Goal: Information Seeking & Learning: Learn about a topic

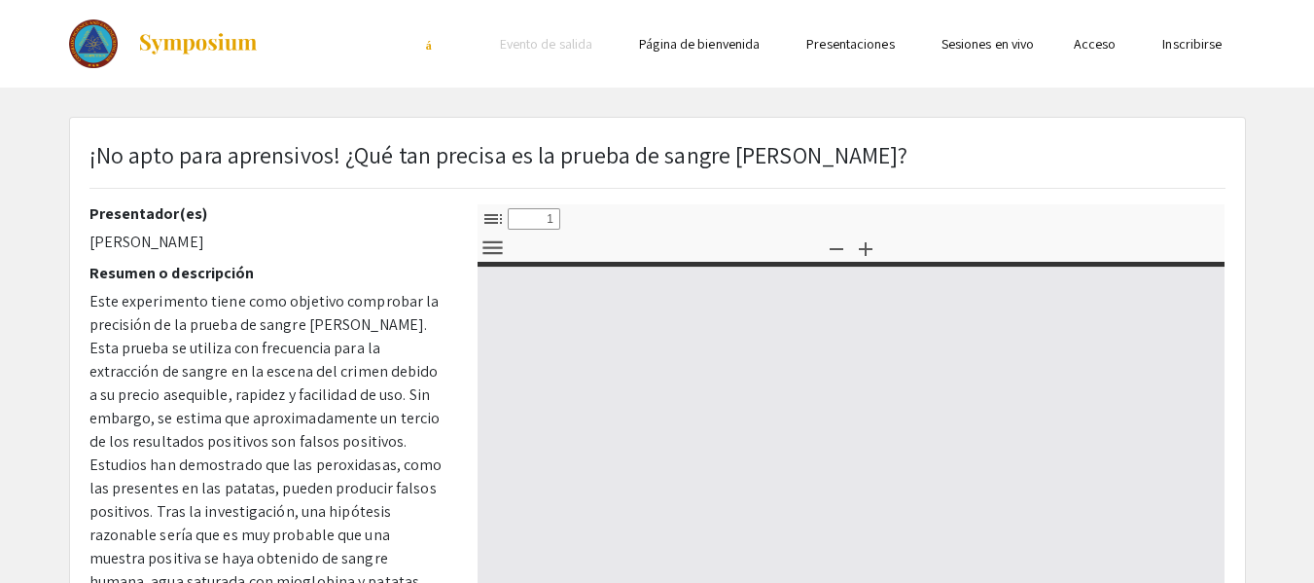
select select "custom"
type input "0"
select select "custom"
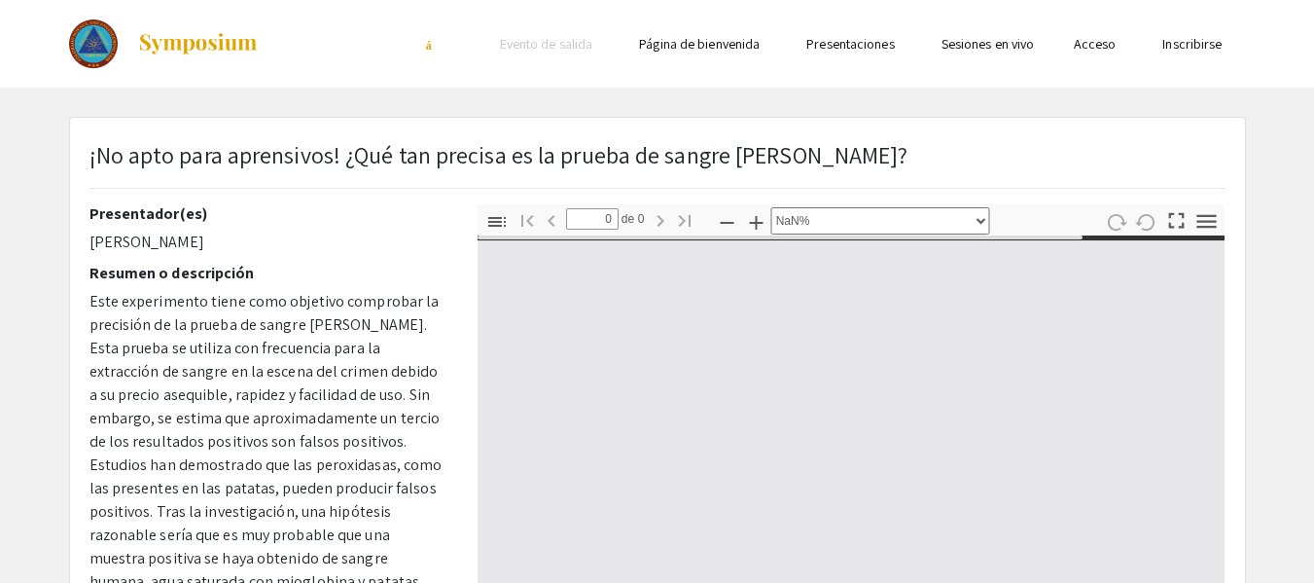
type input "1"
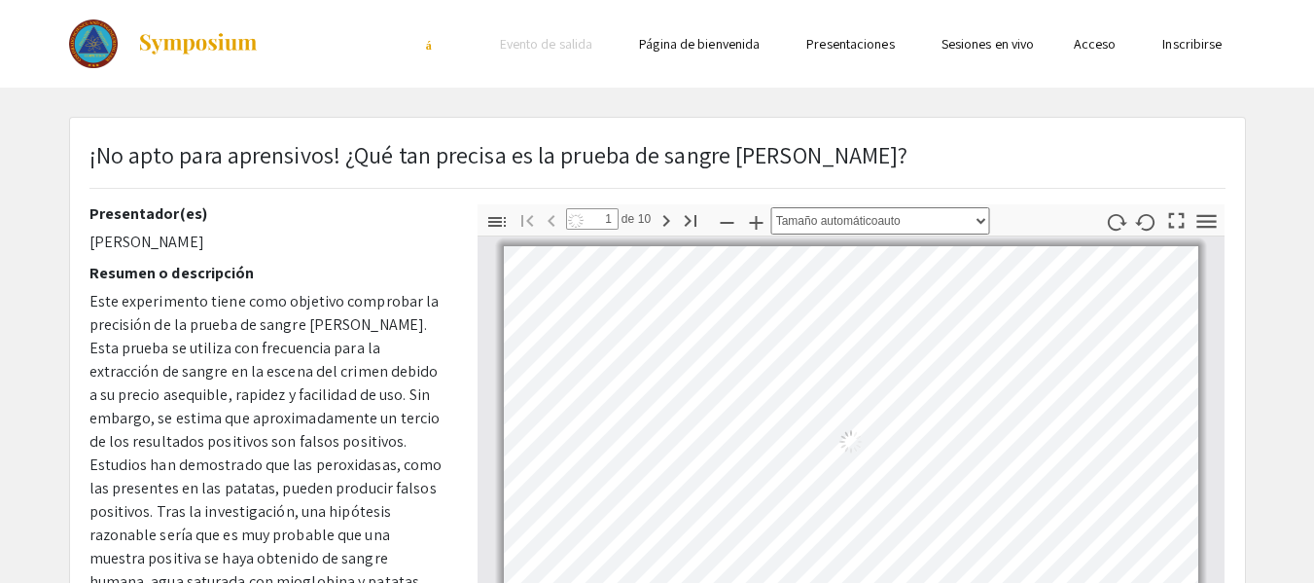
select select "auto"
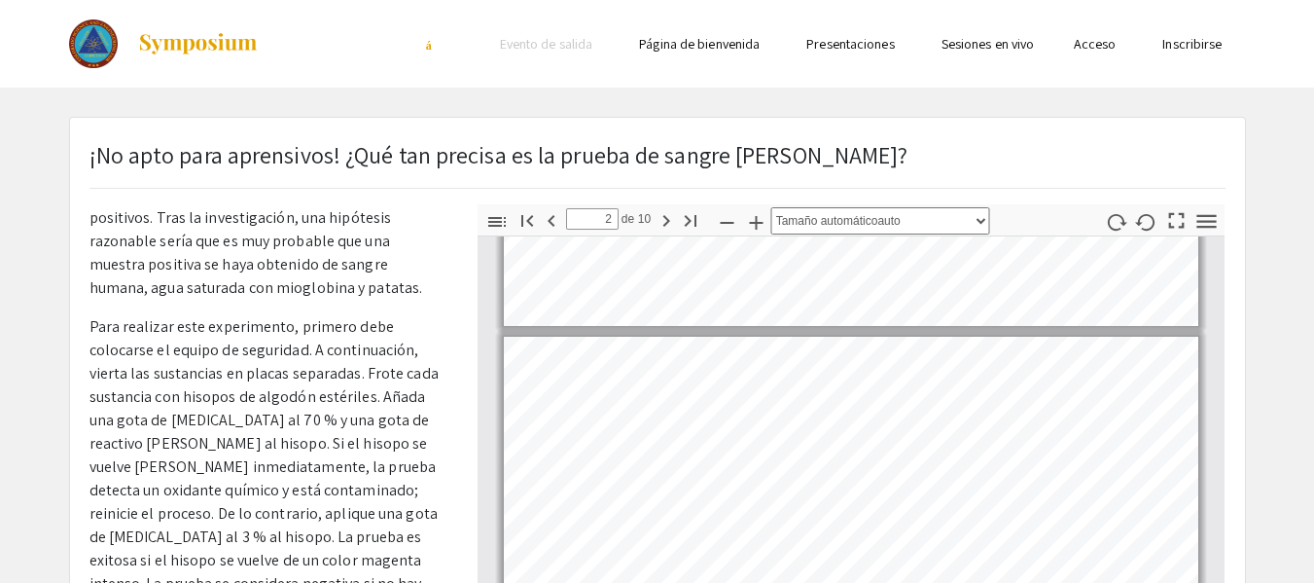
scroll to position [409, 0]
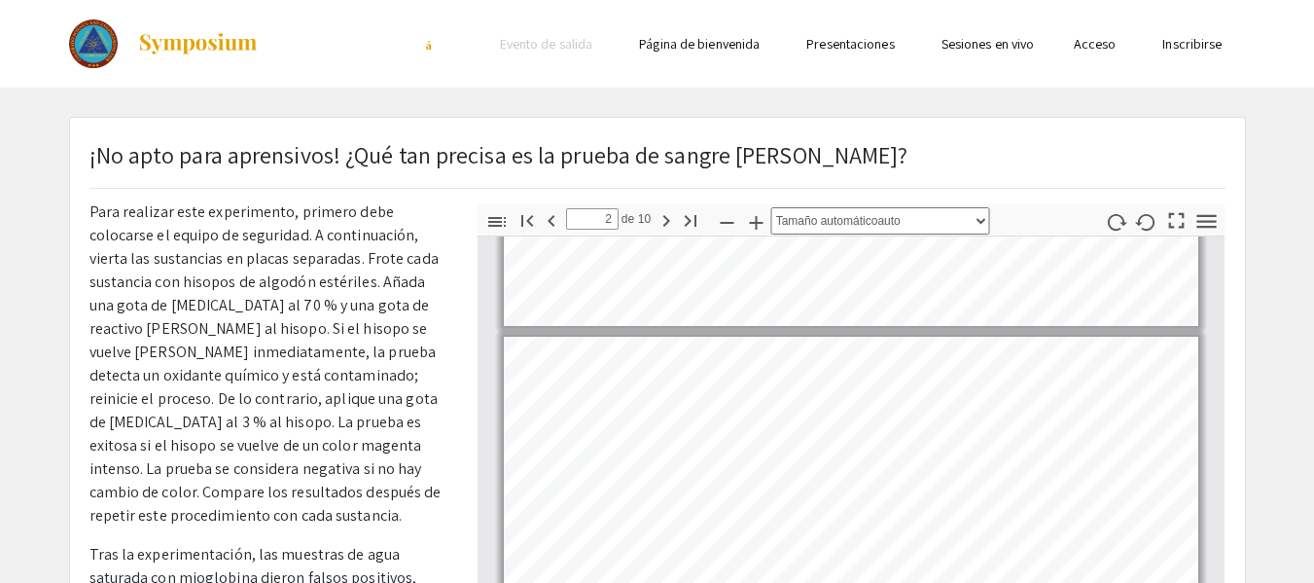
type input "3"
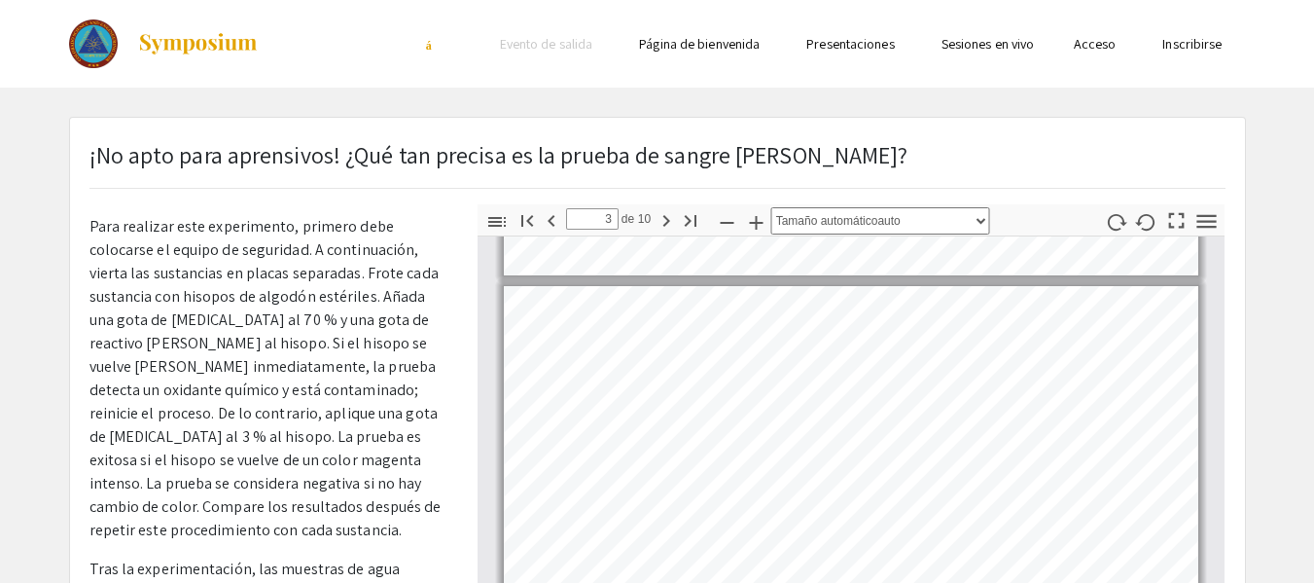
scroll to position [395, 0]
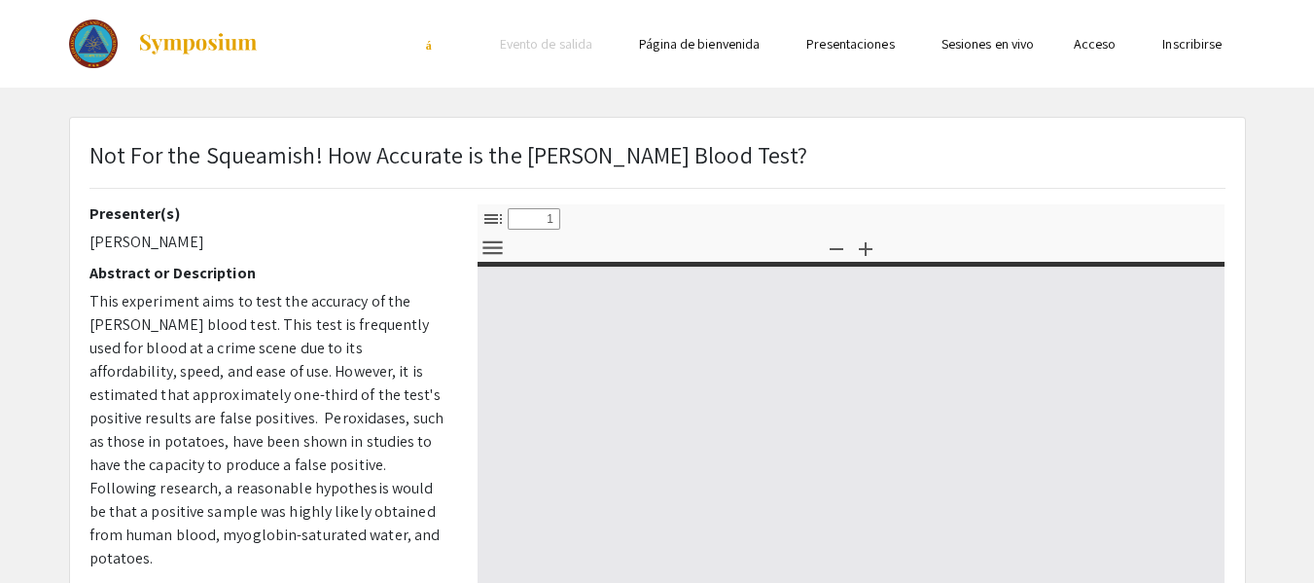
select select "custom"
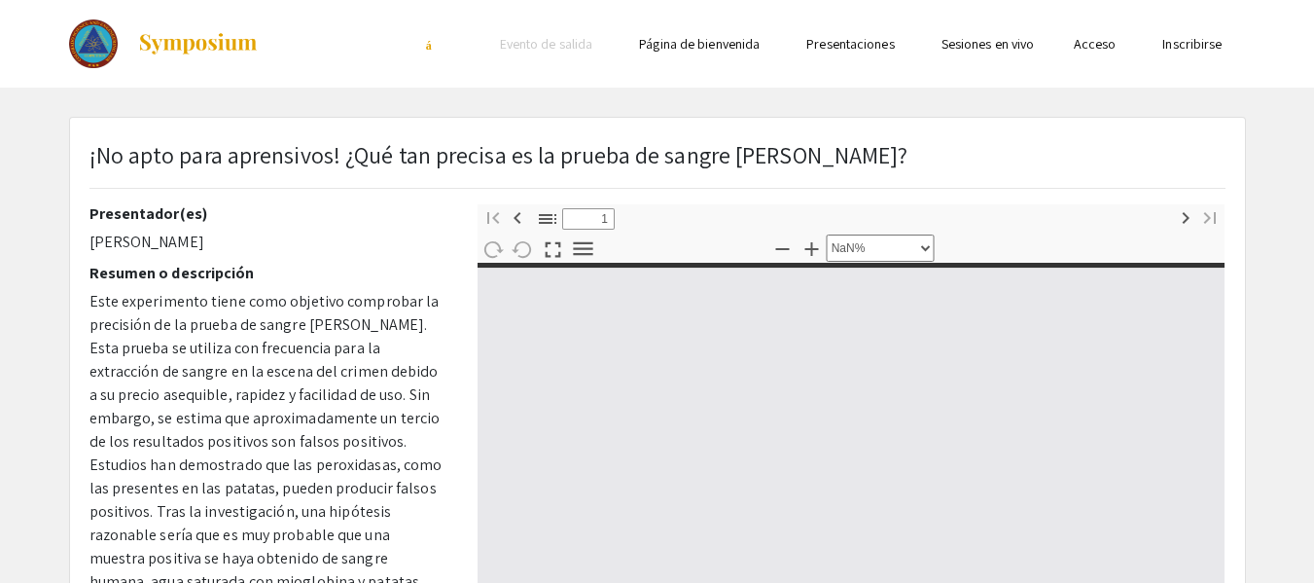
type input "0"
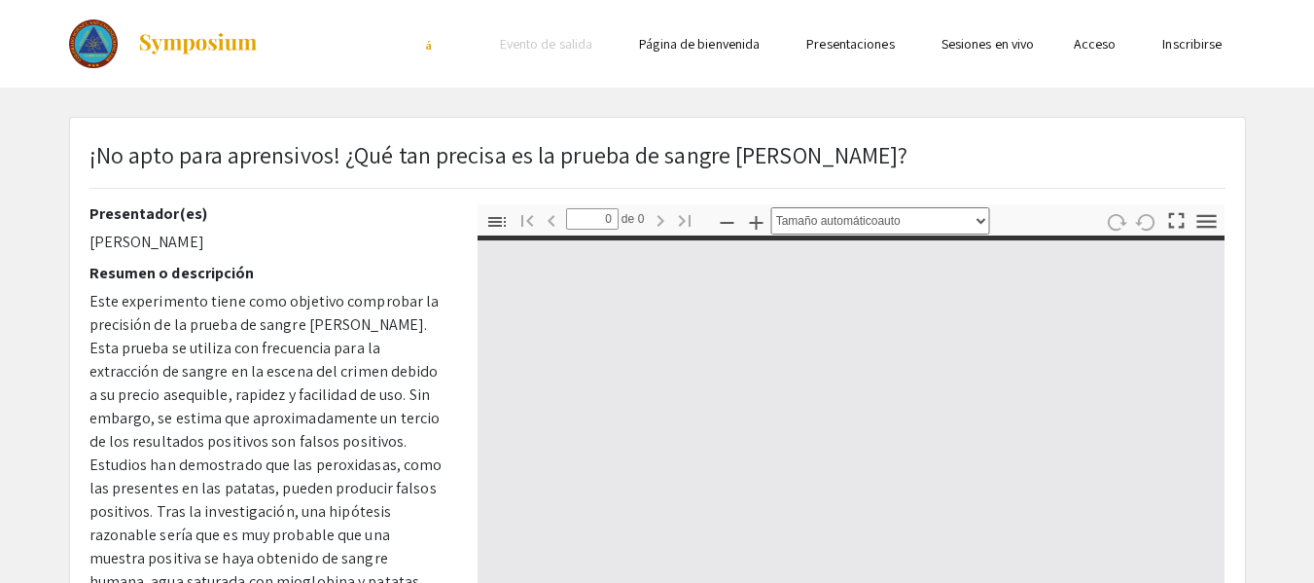
select select "custom"
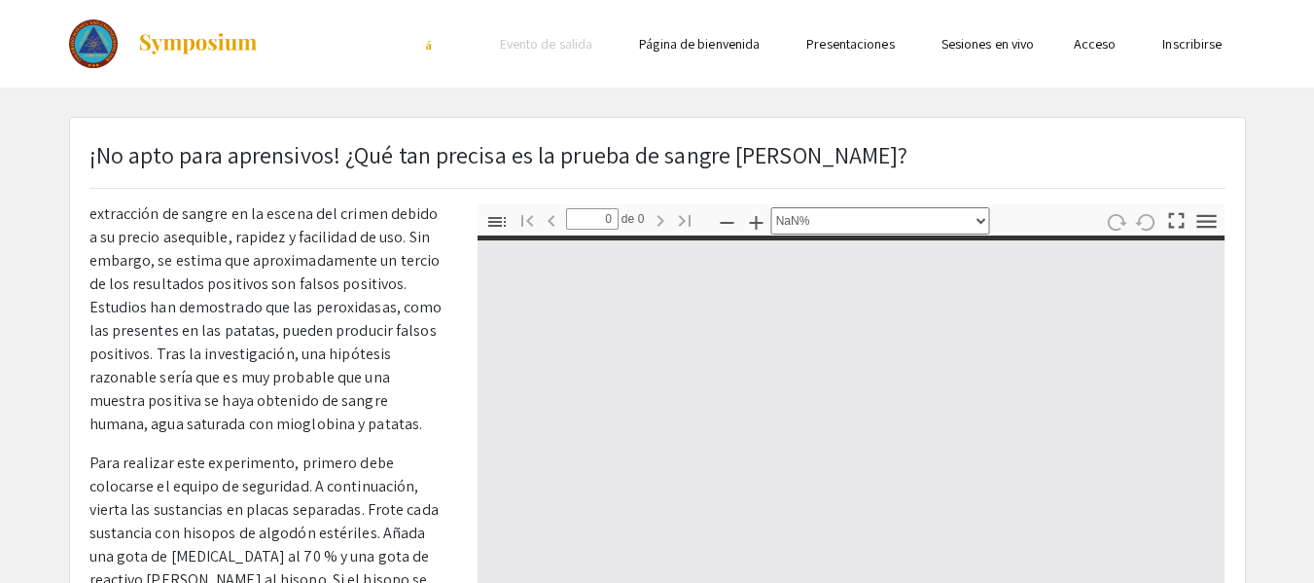
type input "1"
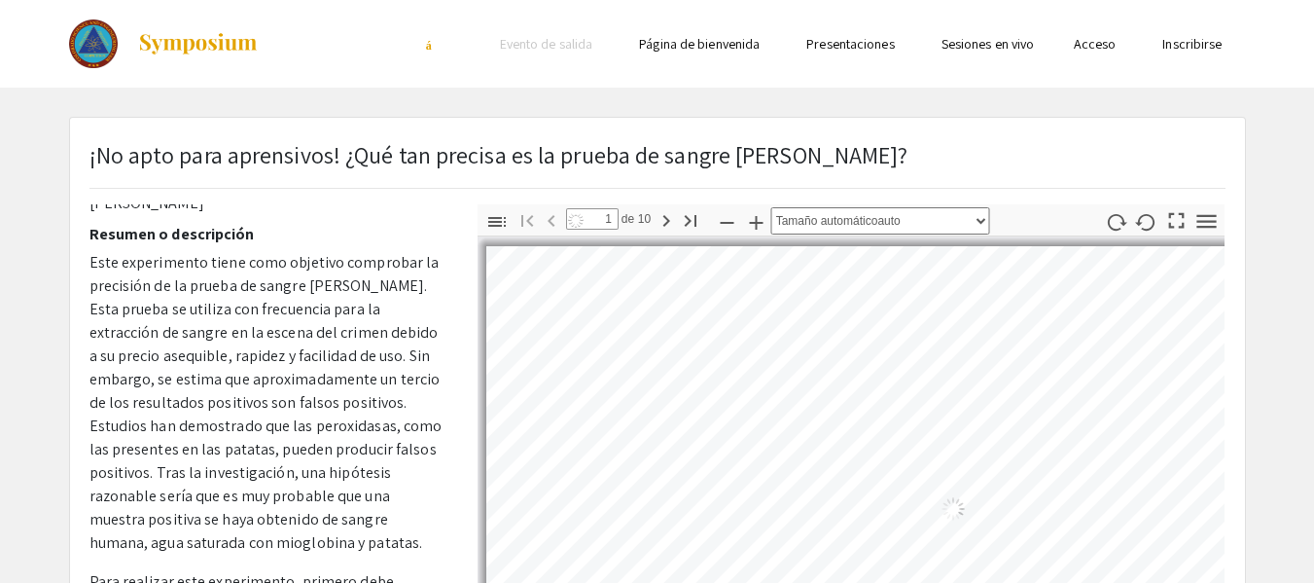
scroll to position [1, 0]
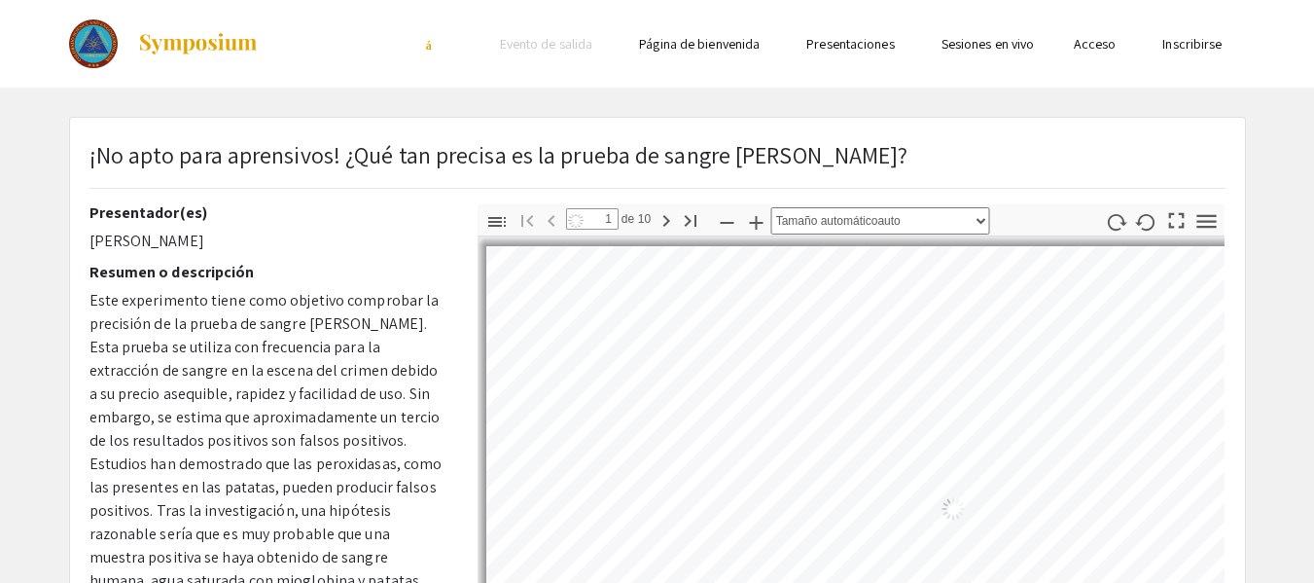
select select "auto"
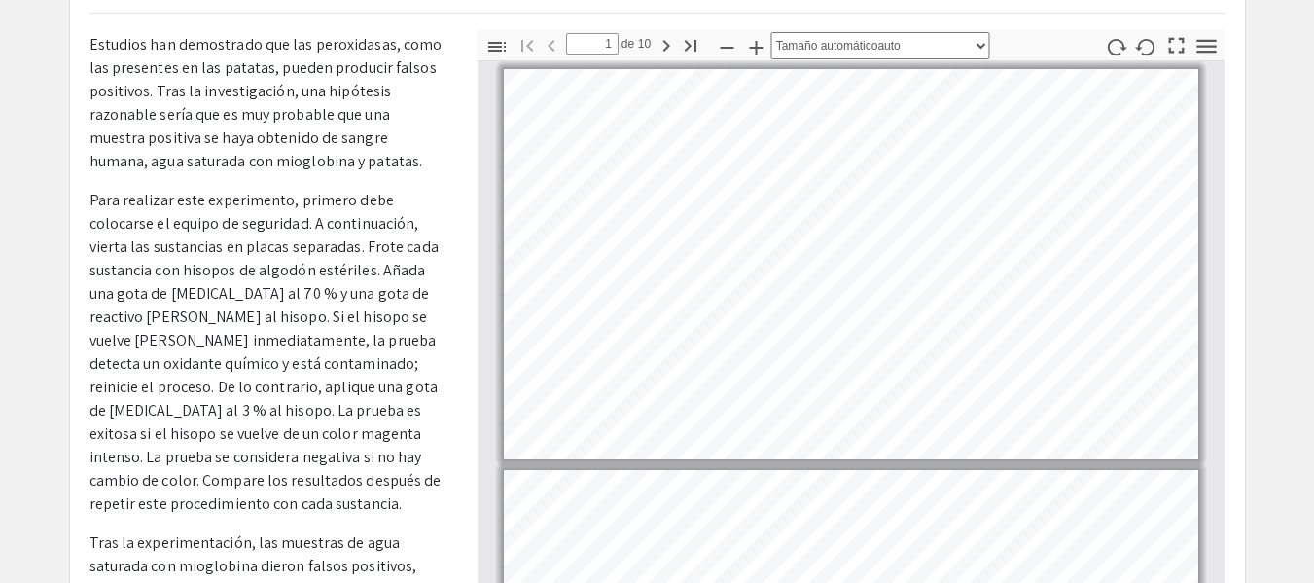
scroll to position [244, 0]
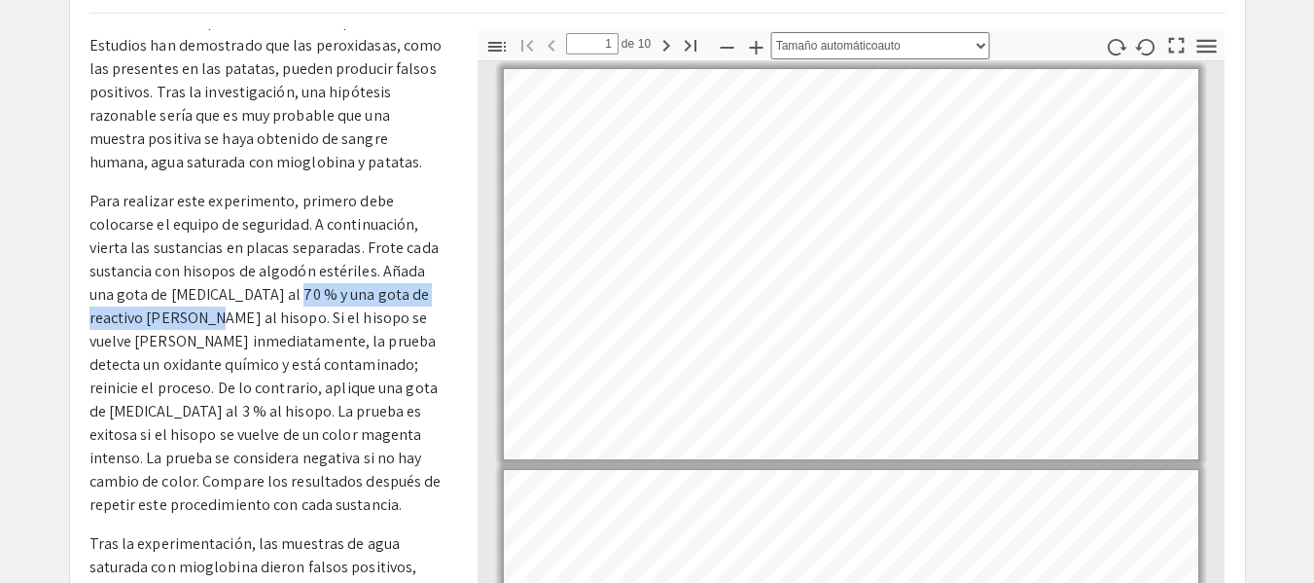
drag, startPoint x: 275, startPoint y: 296, endPoint x: 181, endPoint y: 324, distance: 98.5
click at [181, 324] on font "Para realizar este experimento, primero debe colocarse el equipo de seguridad. …" at bounding box center [266, 353] width 352 height 324
copy font "una gota de reactivo de Kastle-Meyer"
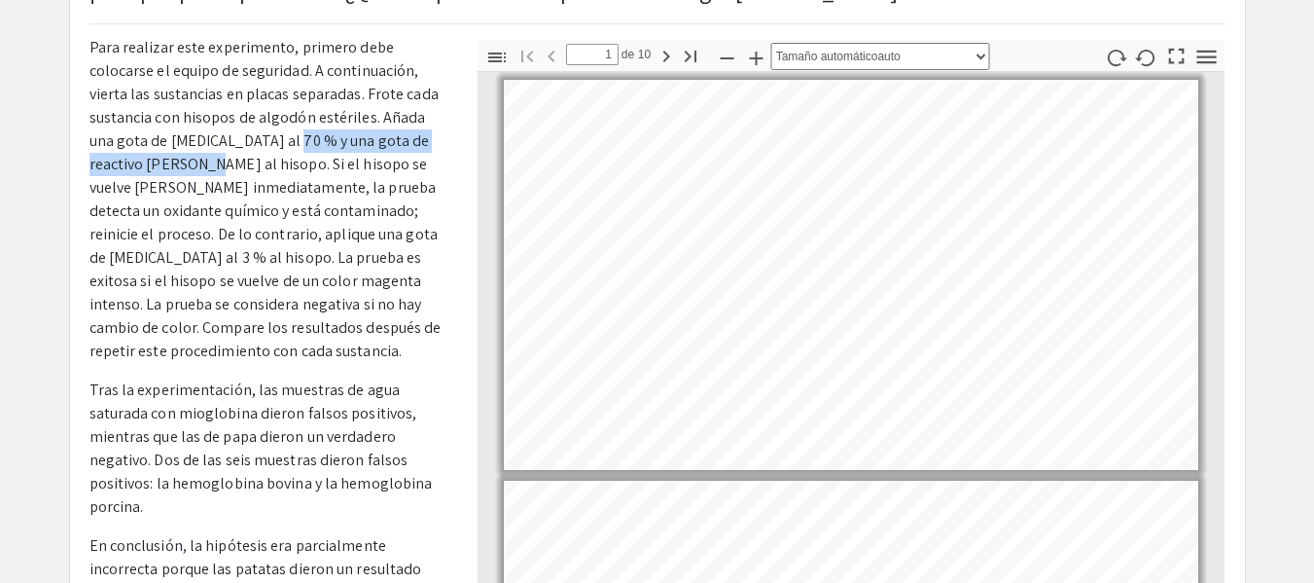
scroll to position [163, 0]
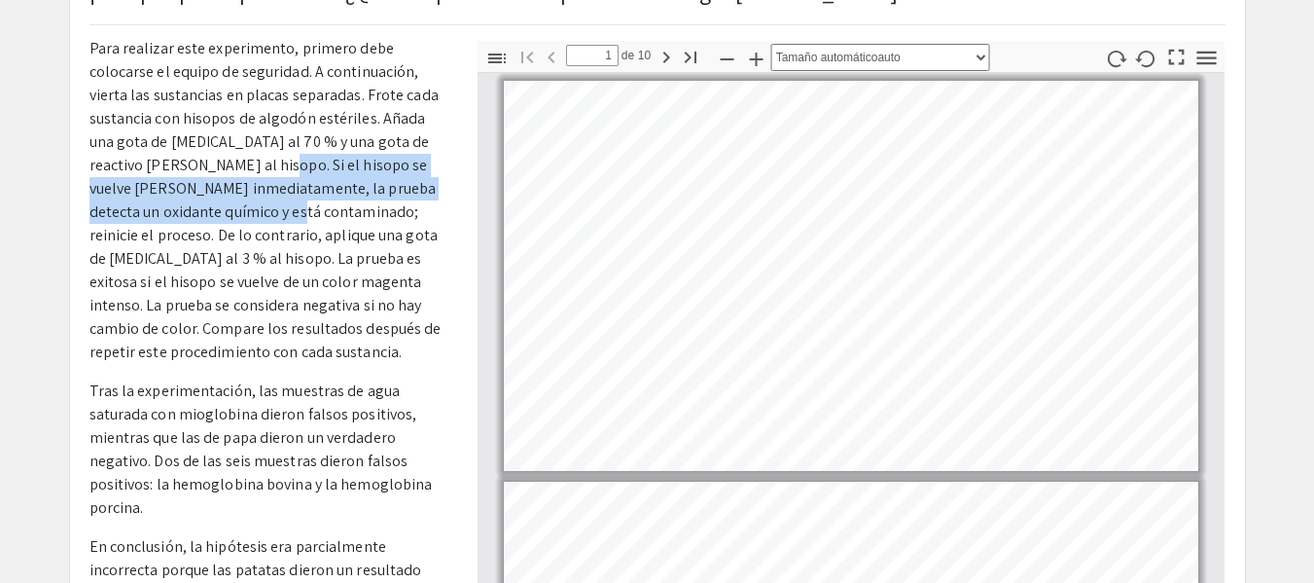
drag, startPoint x: 245, startPoint y: 163, endPoint x: 273, endPoint y: 214, distance: 57.9
click at [273, 214] on font "Para realizar este experimento, primero debe colocarse el equipo de seguridad. …" at bounding box center [266, 200] width 352 height 324
copy font "Si el hisopo se vuelve rosa inmediatamente, la prueba detecta un oxidante quími…"
click at [243, 206] on font "Para realizar este experimento, primero debe colocarse el equipo de seguridad. …" at bounding box center [266, 200] width 352 height 324
drag, startPoint x: 242, startPoint y: 161, endPoint x: 271, endPoint y: 214, distance: 61.0
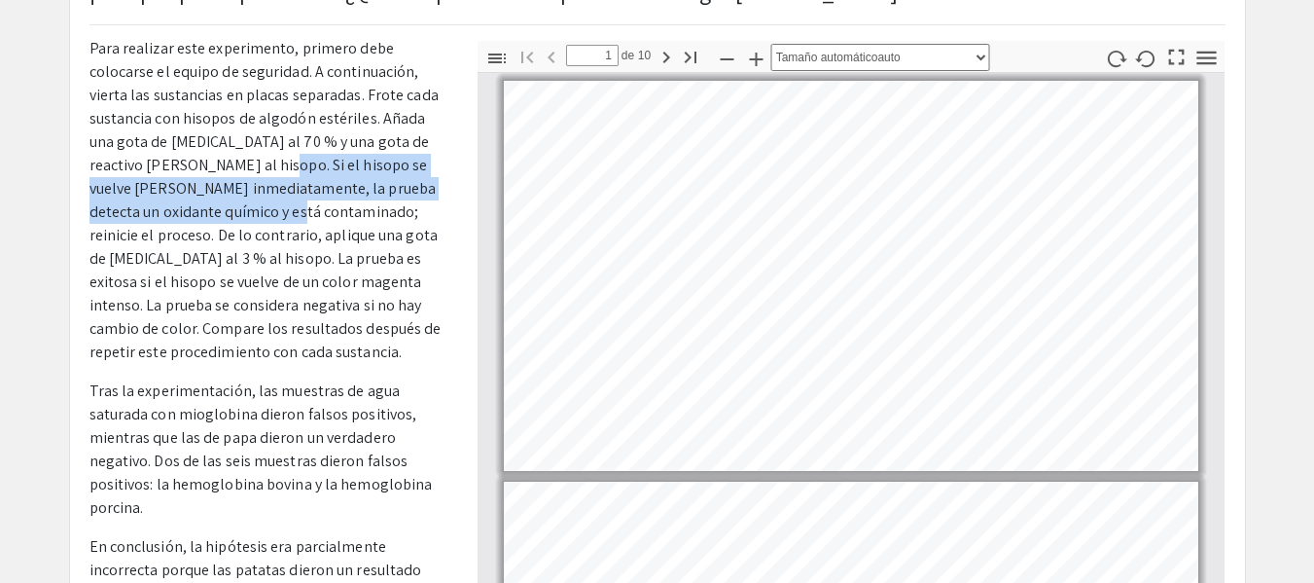
click at [271, 214] on font "Para realizar este experimento, primero debe colocarse el equipo de seguridad. …" at bounding box center [266, 200] width 352 height 324
copy font "Si el hisopo se vuelve rosa inmediatamente, la prueba detecta un oxidante quími…"
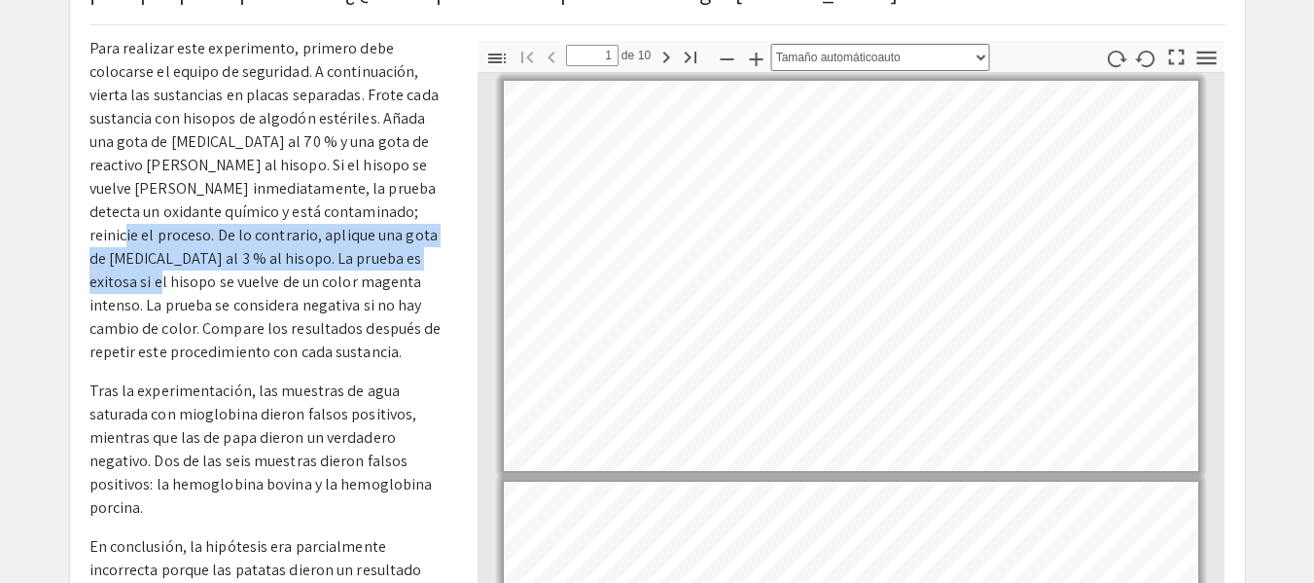
drag, startPoint x: 404, startPoint y: 209, endPoint x: 399, endPoint y: 251, distance: 42.1
click at [399, 251] on font "Para realizar este experimento, primero debe colocarse el equipo de seguridad. …" at bounding box center [266, 200] width 352 height 324
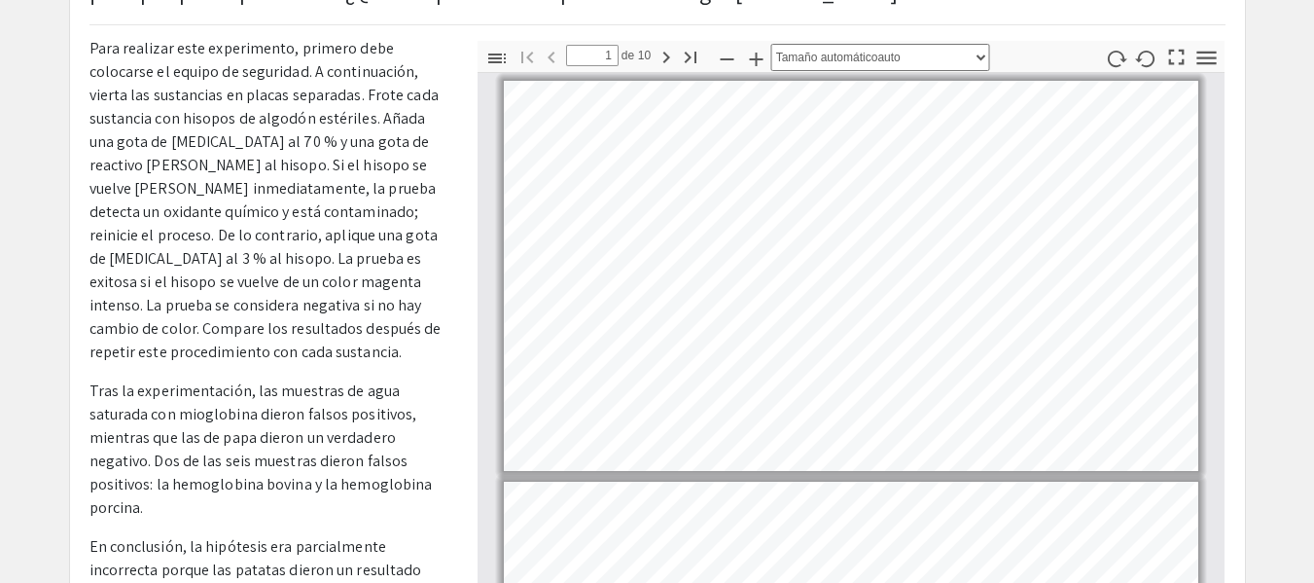
click at [417, 256] on font "Para realizar este experimento, primero debe colocarse el equipo de seguridad. …" at bounding box center [266, 200] width 352 height 324
drag, startPoint x: 283, startPoint y: 212, endPoint x: 298, endPoint y: 213, distance: 14.6
click at [298, 213] on font "Para realizar este experimento, primero debe colocarse el equipo de seguridad. …" at bounding box center [266, 200] width 352 height 324
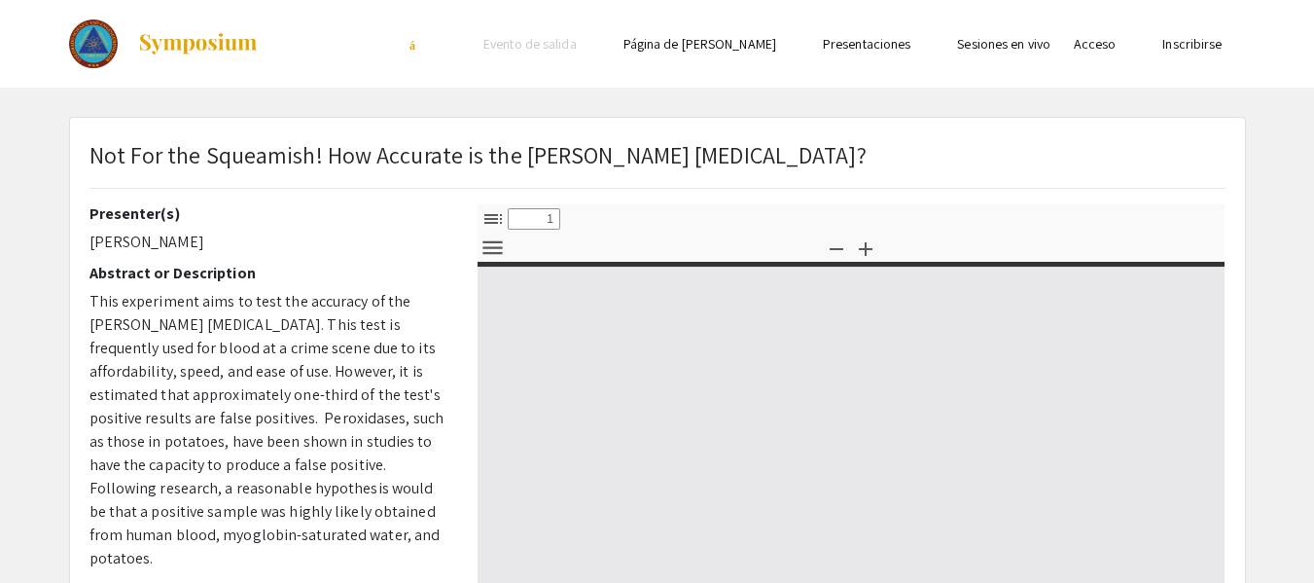
select select "custom"
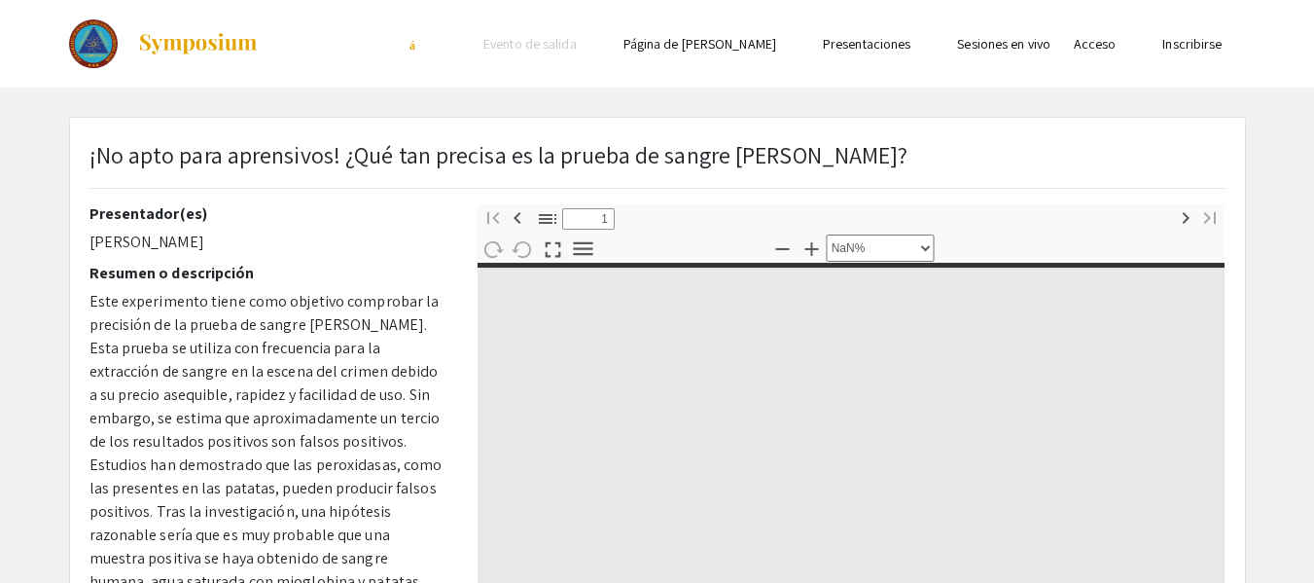
type input "0"
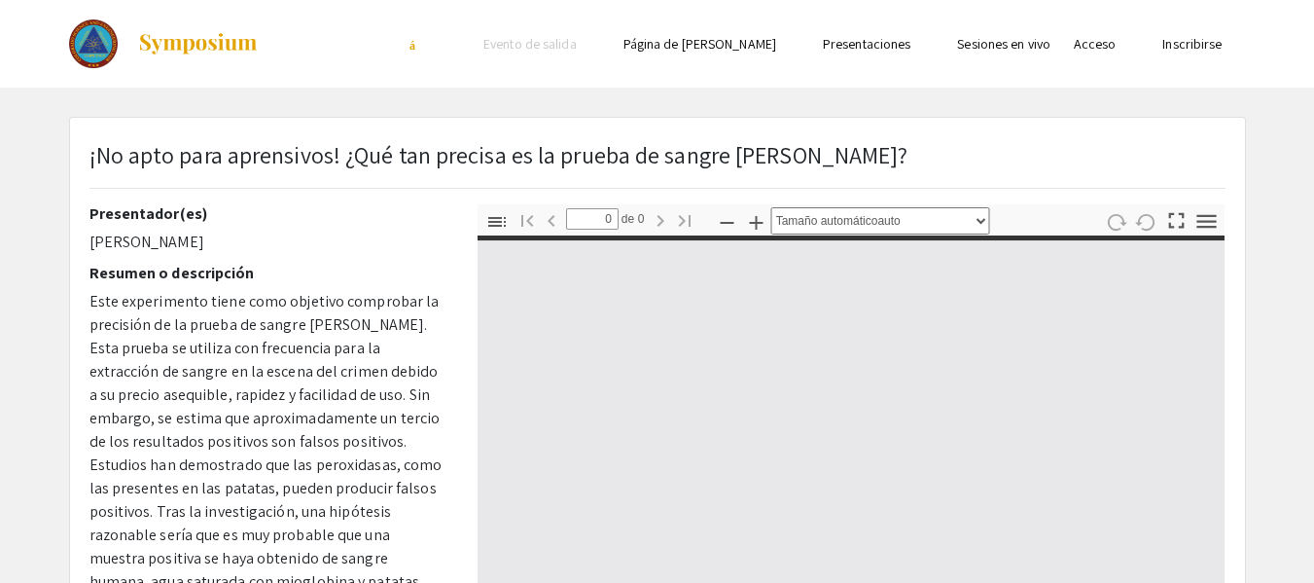
select select "custom"
